Goal: Task Accomplishment & Management: Manage account settings

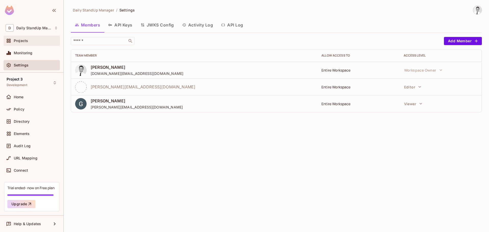
click at [25, 40] on span "Projects" at bounding box center [21, 41] width 14 height 4
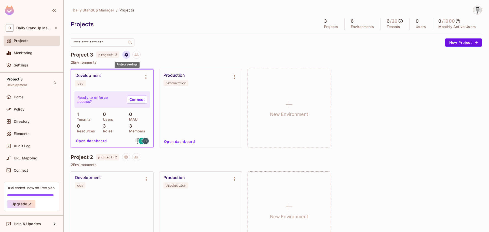
click at [129, 57] on button "Project settings" at bounding box center [126, 55] width 8 height 8
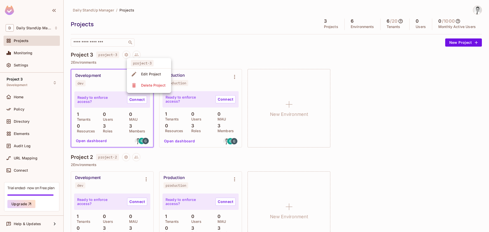
click at [145, 73] on div "Edit Project" at bounding box center [151, 74] width 20 height 5
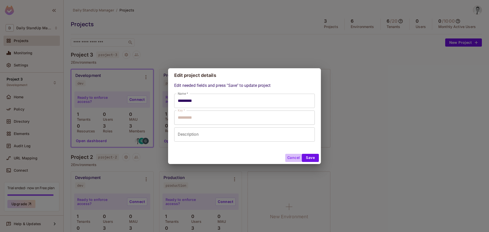
click at [295, 157] on button "Cancel" at bounding box center [293, 158] width 17 height 8
type input "*********"
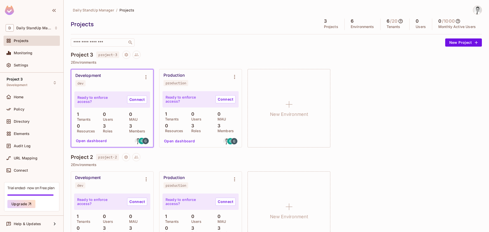
click at [336, 46] on div "​" at bounding box center [257, 42] width 372 height 8
click at [125, 54] on icon "Project settings" at bounding box center [126, 54] width 5 height 5
click at [146, 74] on div "Edit Project" at bounding box center [151, 74] width 20 height 5
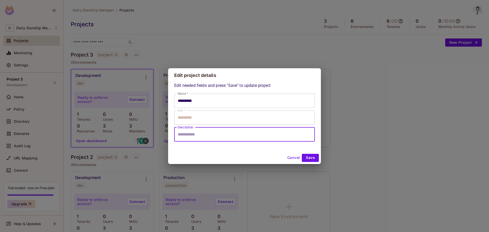
click at [198, 132] on input "Description" at bounding box center [244, 134] width 140 height 14
click at [276, 37] on div "Edit project details Edit needed fields and press "Save" to update project Name…" at bounding box center [244, 116] width 489 height 232
type input "*********"
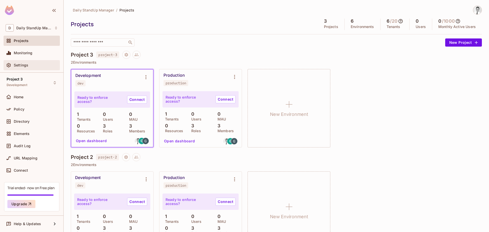
click at [20, 62] on div "Settings" at bounding box center [32, 65] width 52 height 6
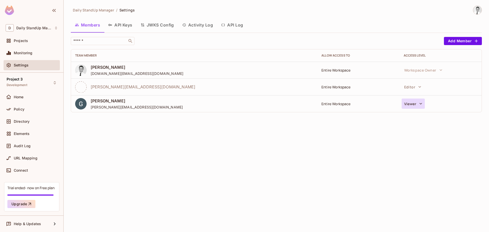
click at [410, 104] on button "Viewer" at bounding box center [412, 103] width 23 height 10
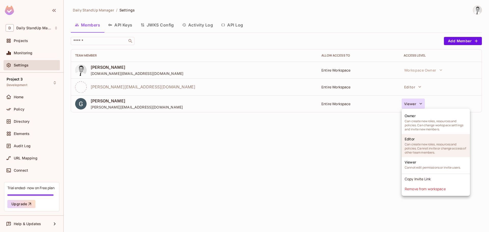
click at [413, 146] on span "Can create new roles, resources and policies. Cannot invite or change access of…" at bounding box center [435, 148] width 62 height 12
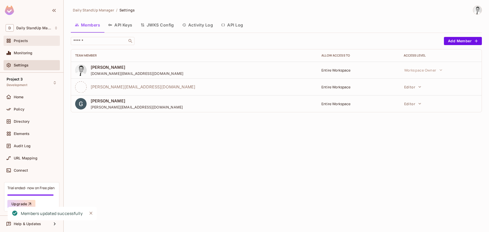
click at [26, 42] on span "Projects" at bounding box center [21, 41] width 14 height 4
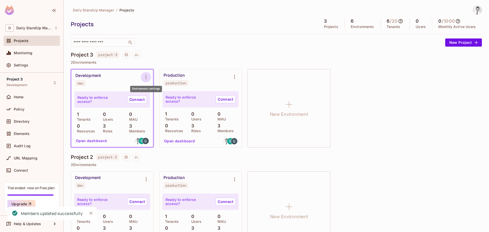
click at [144, 77] on icon "Environment settings" at bounding box center [146, 77] width 6 height 6
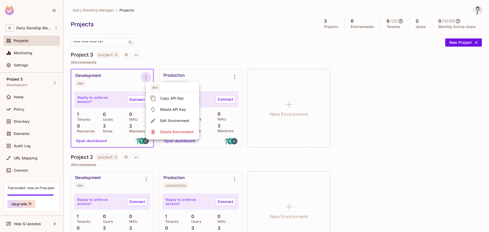
click at [123, 53] on div at bounding box center [244, 116] width 489 height 232
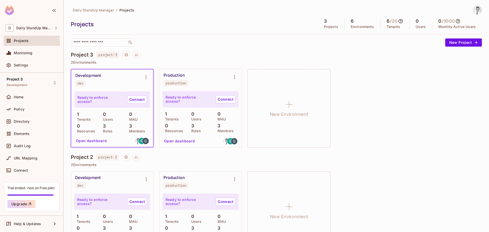
click at [127, 53] on div "dev Copy API Key Rotate API Key Edit Environment Delete Environment" at bounding box center [244, 116] width 489 height 232
click at [128, 54] on icon "Project settings" at bounding box center [126, 55] width 4 height 4
click at [146, 72] on div "Edit Project" at bounding box center [151, 74] width 20 height 5
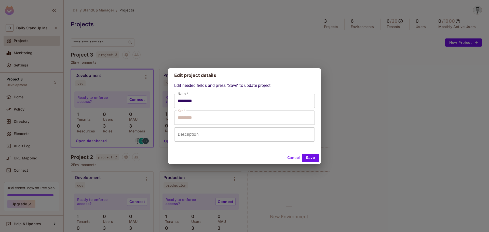
click at [195, 132] on input "Description" at bounding box center [244, 134] width 140 height 14
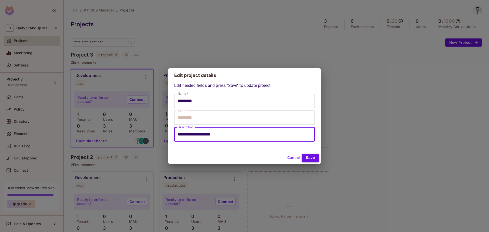
type input "**********"
click at [307, 156] on button "Save" at bounding box center [310, 158] width 17 height 8
